Goal: Task Accomplishment & Management: Use online tool/utility

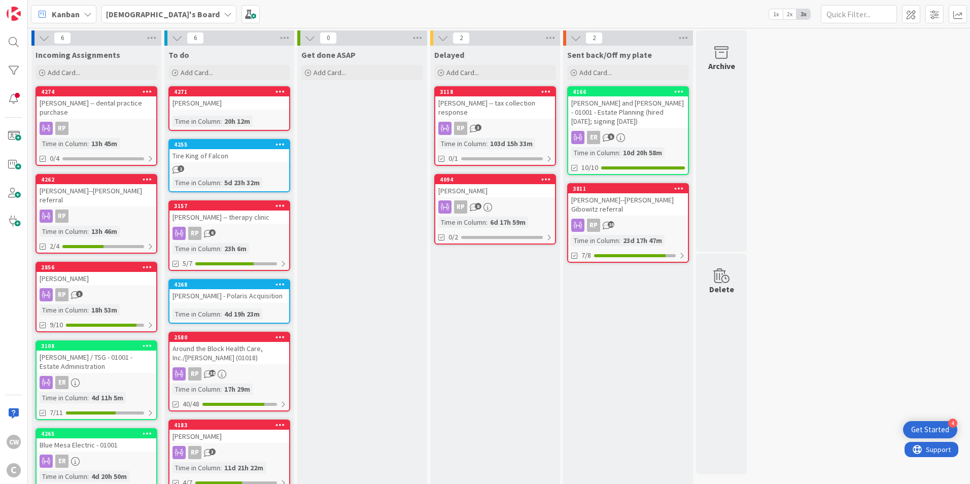
scroll to position [51, 0]
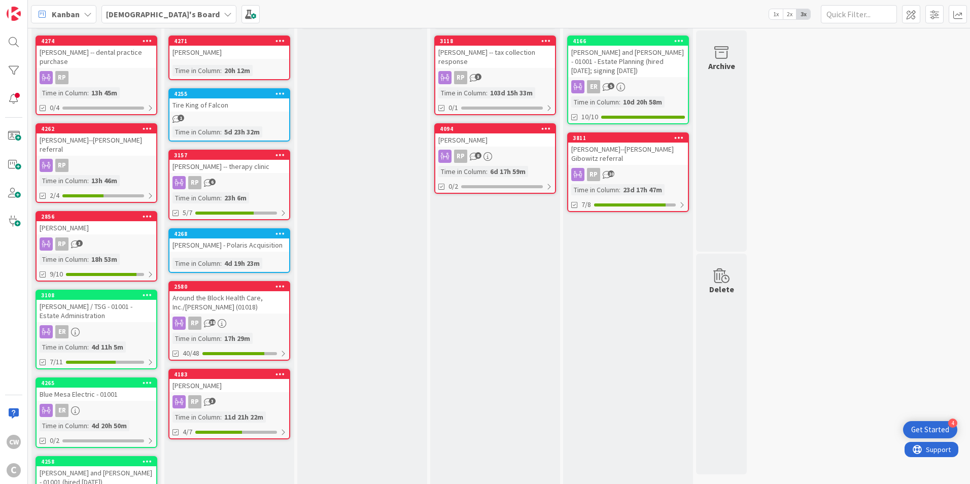
click at [256, 164] on div "[PERSON_NAME] -- therapy clinic" at bounding box center [229, 166] width 120 height 13
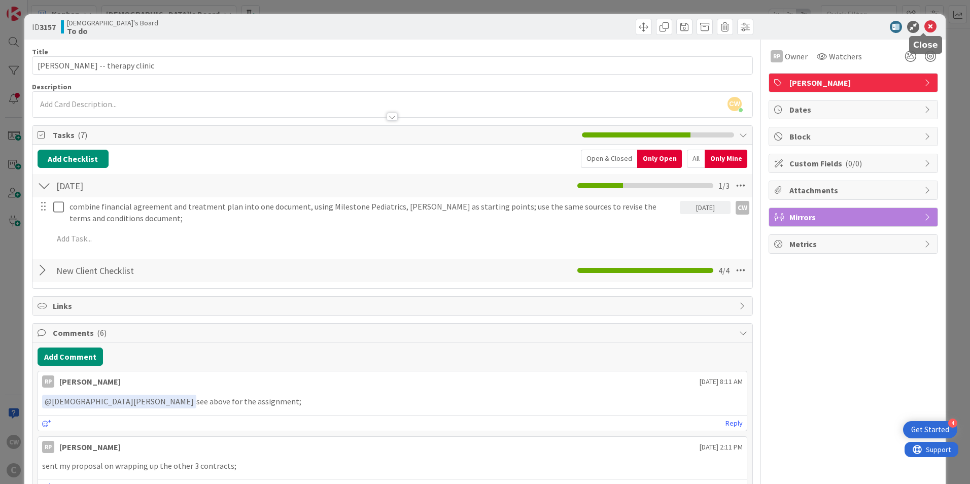
click at [926, 26] on icon at bounding box center [930, 27] width 12 height 12
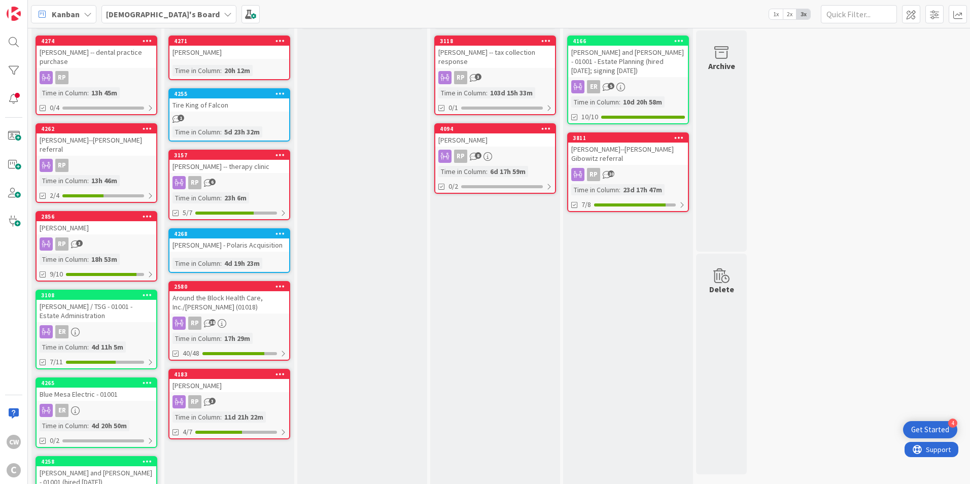
click at [243, 301] on div "Around the Block Health Care, Inc./[PERSON_NAME] (01018)" at bounding box center [229, 302] width 120 height 22
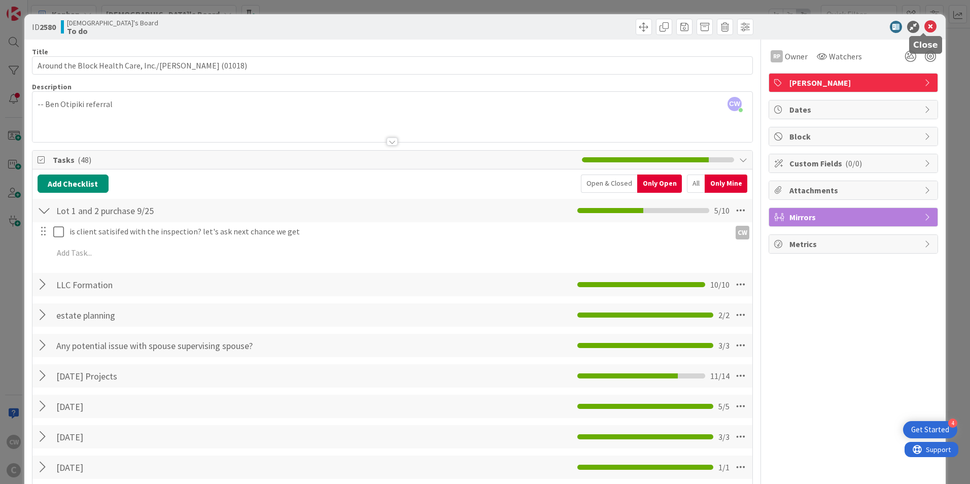
click at [924, 27] on icon at bounding box center [930, 27] width 12 height 12
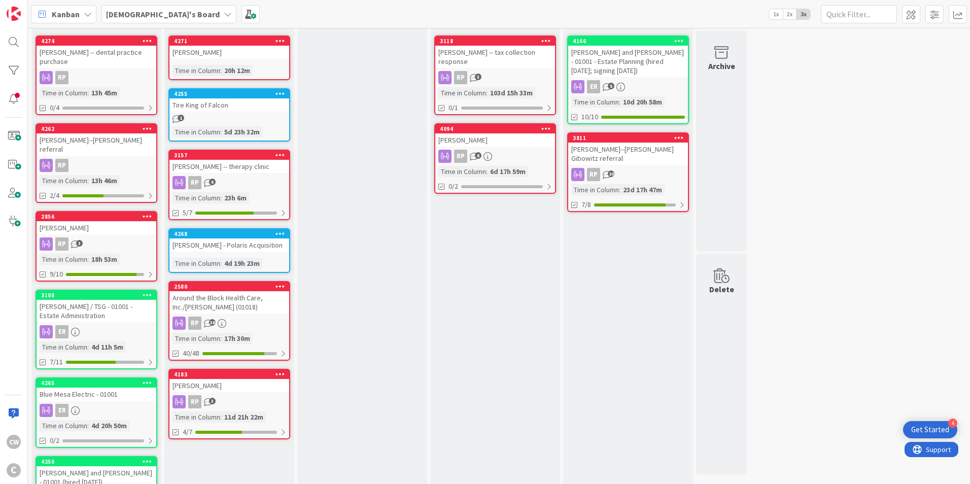
click at [241, 392] on div "4183 [PERSON_NAME] RP 3 Time in [GEOGRAPHIC_DATA] : 11d 21h 22m 4/7" at bounding box center [229, 404] width 122 height 71
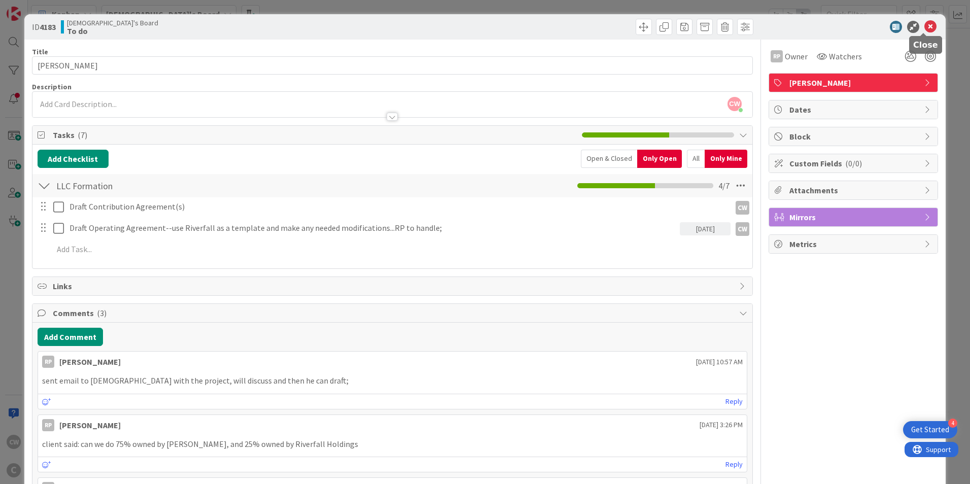
click at [924, 29] on icon at bounding box center [930, 27] width 12 height 12
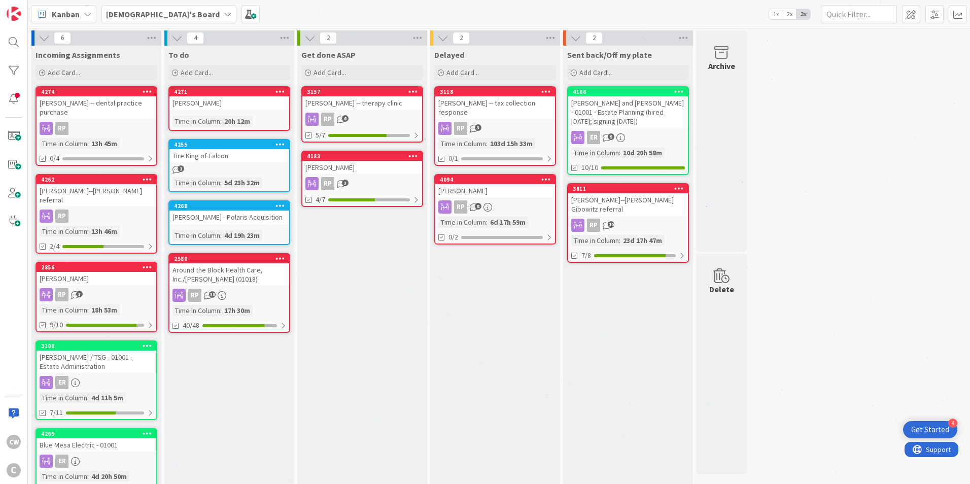
click at [367, 294] on div "Get done ASAP Add Card... 3157 [PERSON_NAME] -- therapy clinic RP 6 5/7 4183 [P…" at bounding box center [362, 320] width 130 height 549
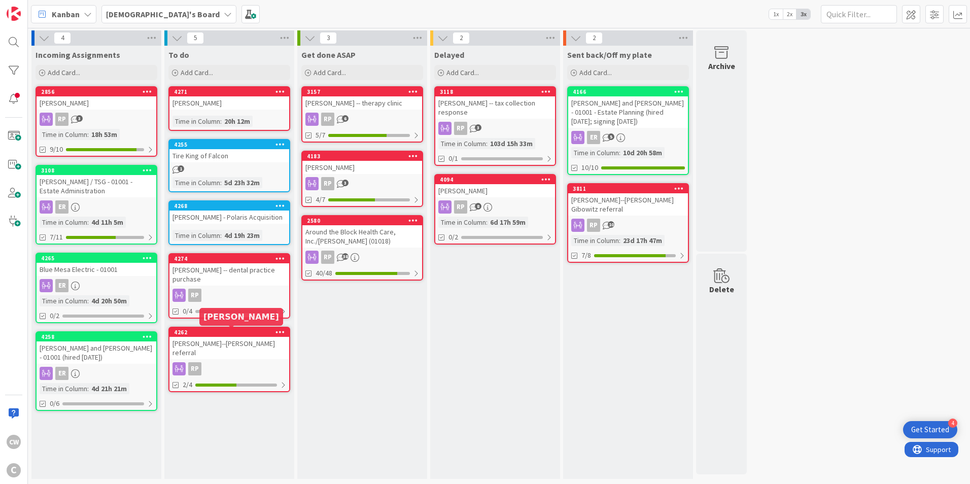
click at [253, 288] on div "4274 [PERSON_NAME] -- dental practice purchase RP 0/4" at bounding box center [229, 285] width 122 height 65
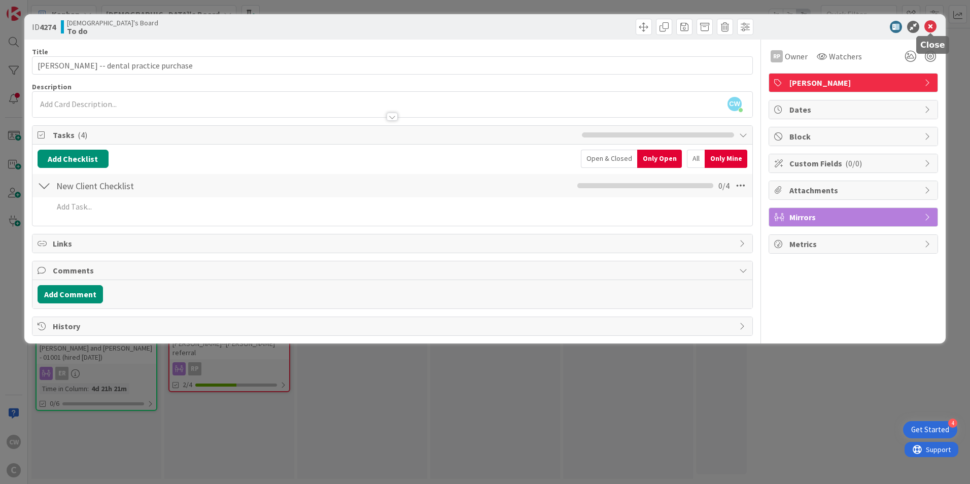
click at [926, 26] on icon at bounding box center [930, 27] width 12 height 12
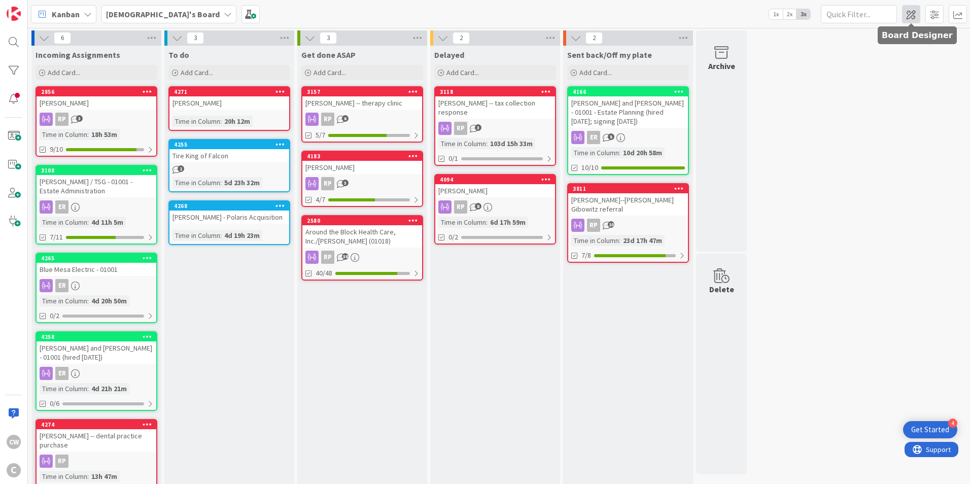
click at [914, 14] on span at bounding box center [911, 14] width 18 height 18
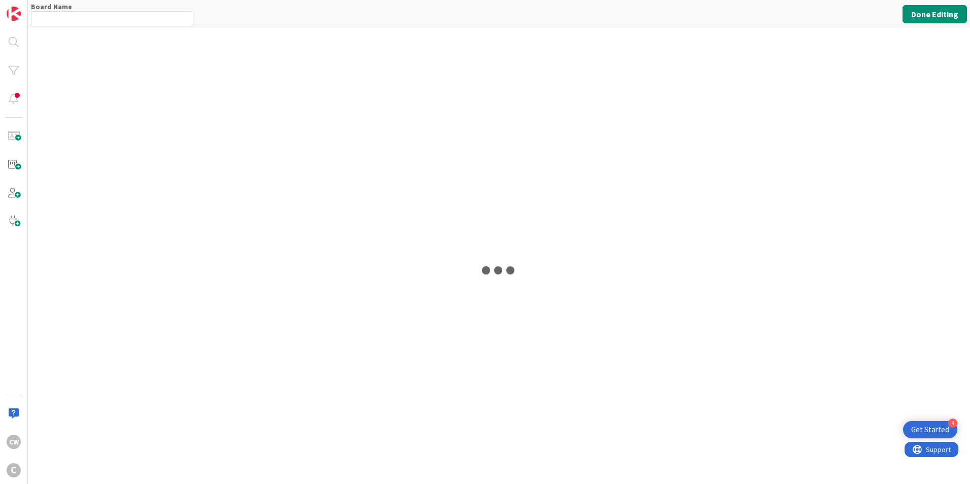
type input "[DEMOGRAPHIC_DATA]'s Board"
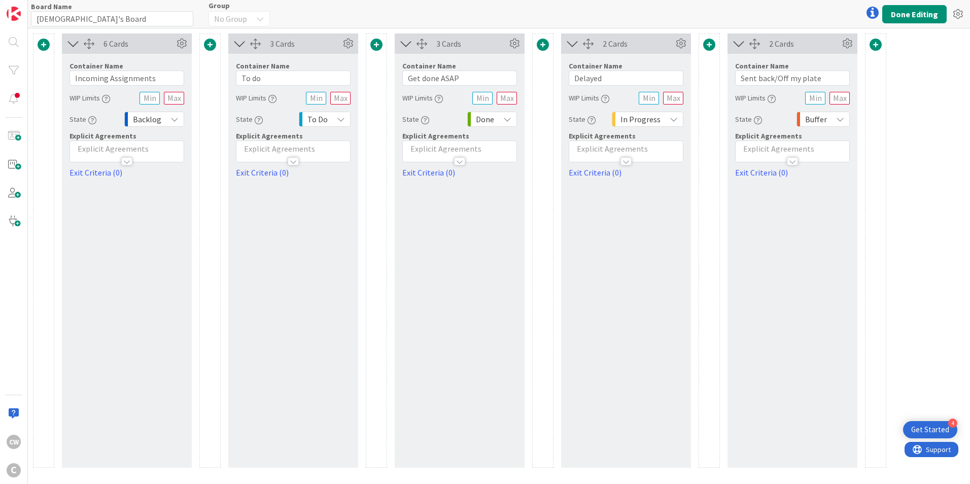
click at [873, 46] on span at bounding box center [875, 45] width 12 height 12
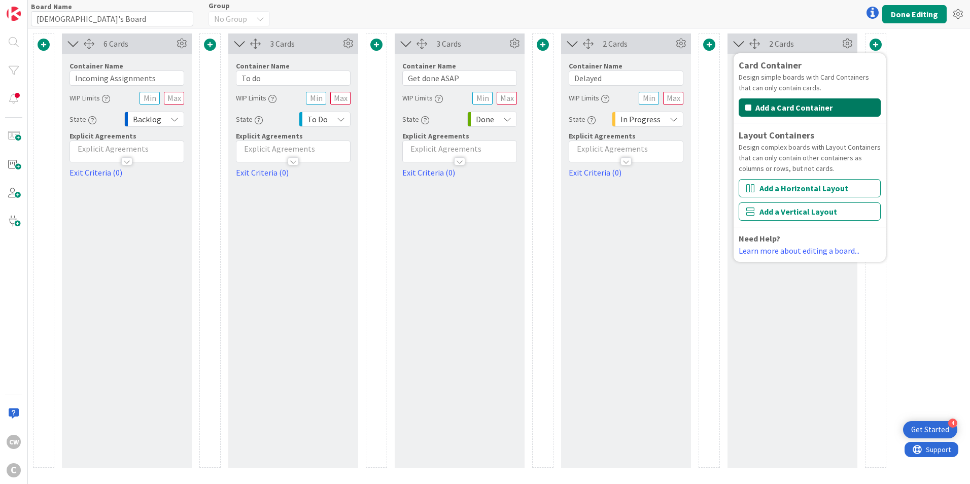
click at [820, 105] on button "Add a Card Container" at bounding box center [810, 107] width 142 height 18
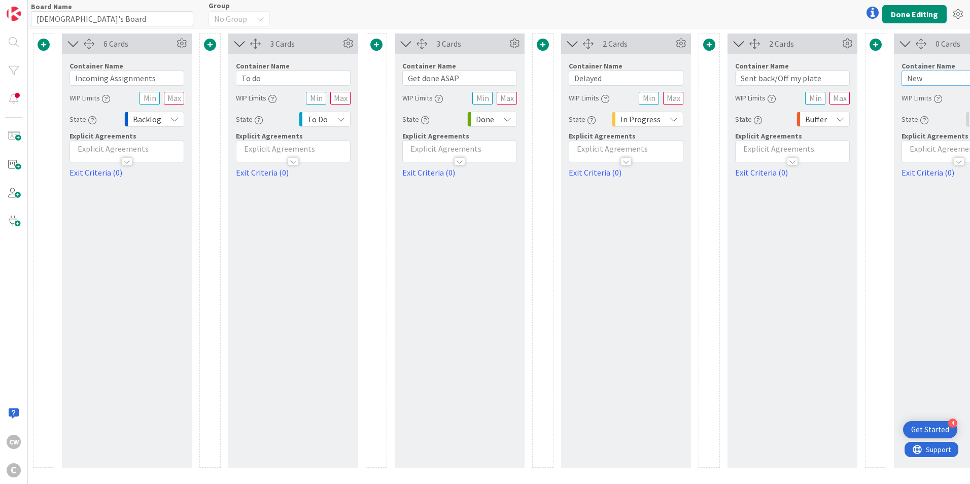
click at [915, 76] on input "New" at bounding box center [958, 78] width 115 height 15
drag, startPoint x: 932, startPoint y: 80, endPoint x: 884, endPoint y: 80, distance: 48.2
click at [884, 80] on div "6 Cards Container Name 20 / 64 Incoming Assignments WIP Limits State Backlog Ex…" at bounding box center [543, 250] width 1020 height 434
type input "Waiting on Client"
click at [900, 17] on button "Done Editing" at bounding box center [914, 14] width 64 height 18
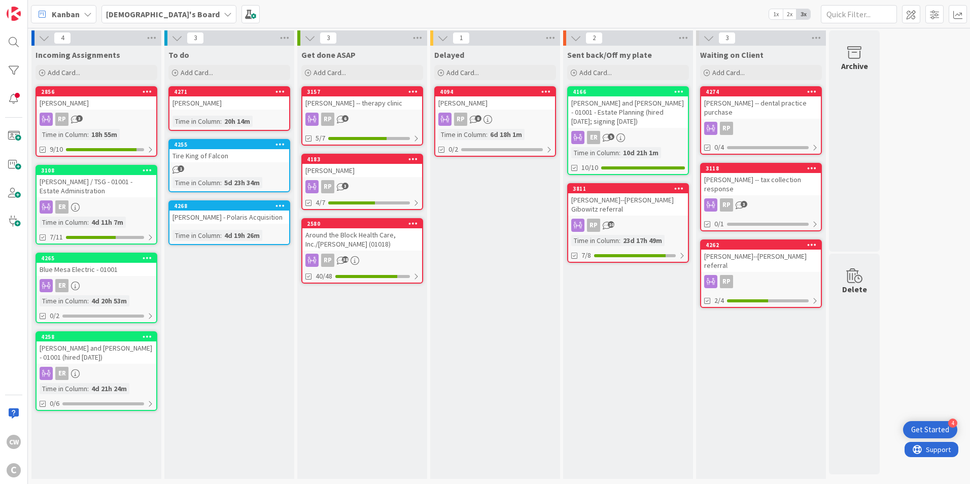
click at [920, 20] on div at bounding box center [934, 14] width 65 height 18
click at [918, 19] on span at bounding box center [911, 14] width 18 height 18
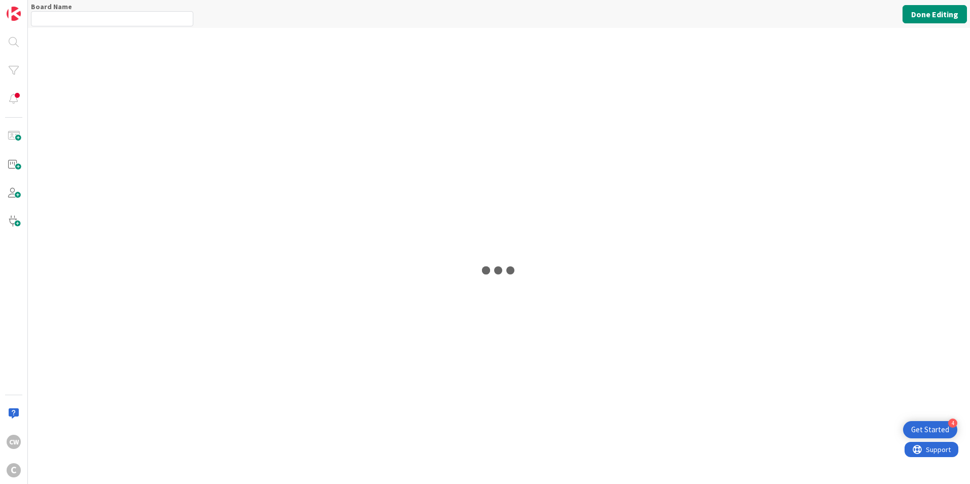
type input "[DEMOGRAPHIC_DATA]'s Board"
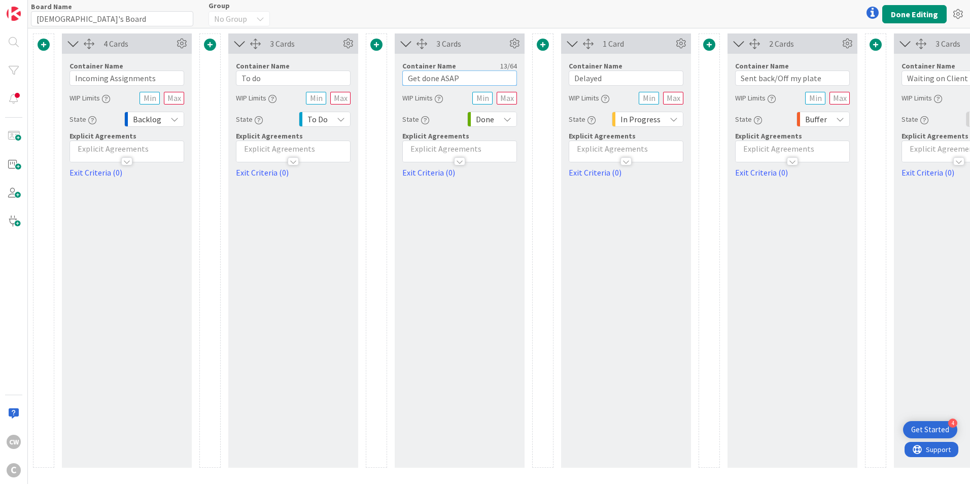
click at [441, 74] on input "Get done ASAP" at bounding box center [459, 78] width 115 height 15
type input "Get done [DATE]"
click at [923, 17] on button "Done Editing" at bounding box center [914, 14] width 64 height 18
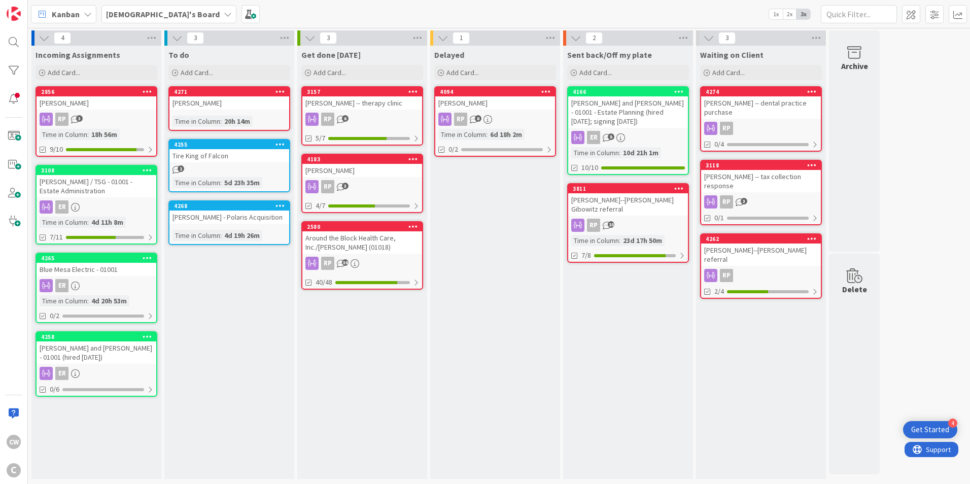
click at [114, 273] on div "Blue Mesa Electric - 01001" at bounding box center [97, 269] width 120 height 13
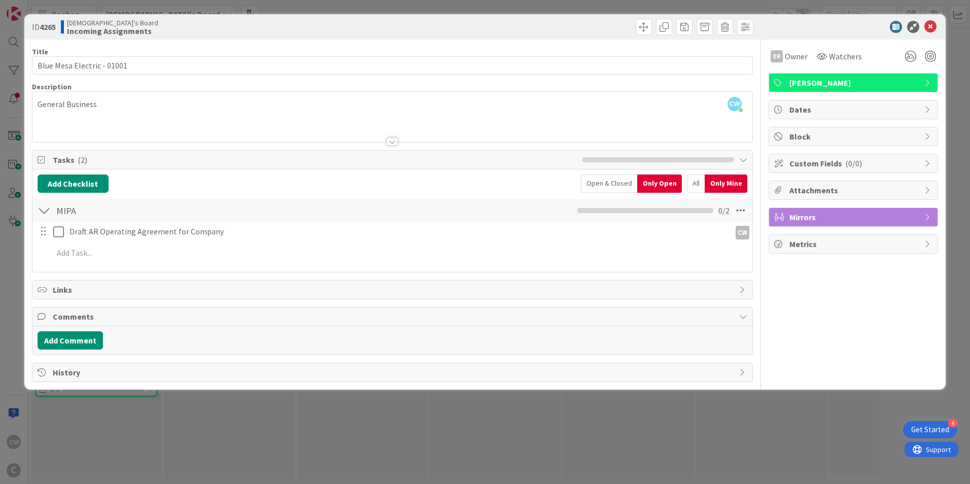
click at [929, 35] on div "ID 4265 [DEMOGRAPHIC_DATA]'s Board Incoming Assignments" at bounding box center [484, 26] width 921 height 25
click at [930, 30] on icon at bounding box center [930, 27] width 12 height 12
